Goal: Check status: Check status

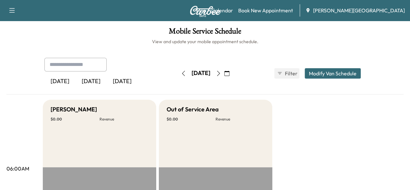
click at [181, 73] on icon "button" at bounding box center [183, 73] width 5 height 5
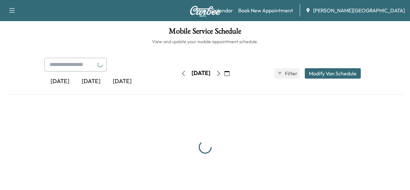
click at [178, 73] on button "button" at bounding box center [183, 73] width 11 height 10
click at [181, 73] on icon "button" at bounding box center [183, 73] width 5 height 5
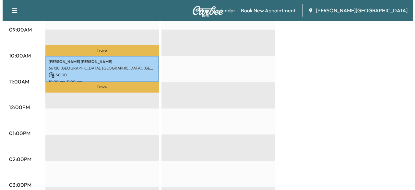
scroll to position [162, 0]
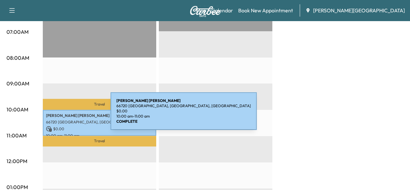
click at [62, 120] on p "66720 [GEOGRAPHIC_DATA], [GEOGRAPHIC_DATA], [GEOGRAPHIC_DATA]" at bounding box center [99, 121] width 107 height 5
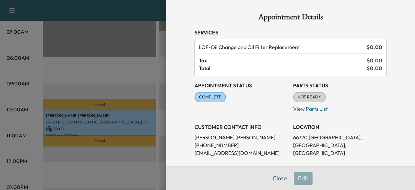
scroll to position [65, 0]
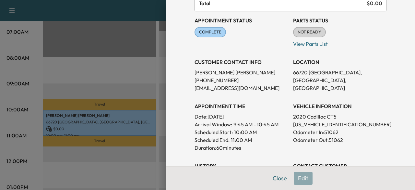
click at [309, 122] on p "[US_VEHICLE_IDENTIFICATION_NUMBER]" at bounding box center [339, 124] width 93 height 8
copy p "[US_VEHICLE_IDENTIFICATION_NUMBER]"
